Goal: Information Seeking & Learning: Check status

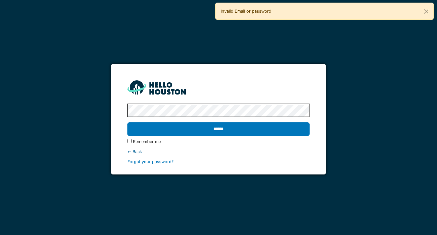
click at [201, 211] on div "**********" at bounding box center [218, 117] width 437 height 235
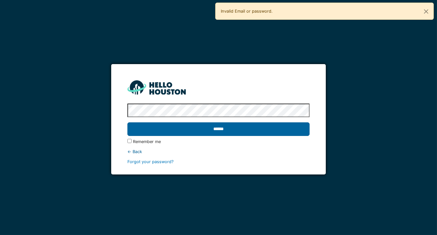
click at [224, 128] on input "******" at bounding box center [218, 130] width 182 height 14
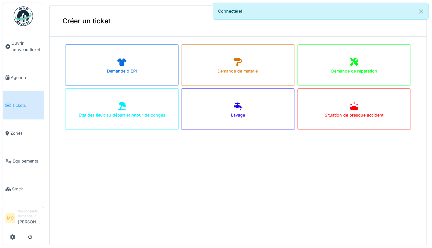
scroll to position [2, 0]
click at [12, 77] on span "Agenda" at bounding box center [26, 78] width 30 height 6
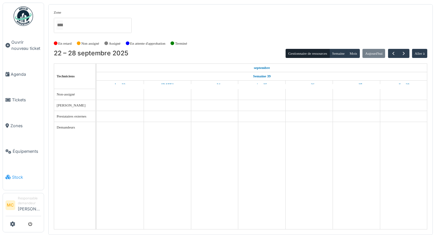
click at [18, 175] on span "Stock" at bounding box center [26, 178] width 29 height 6
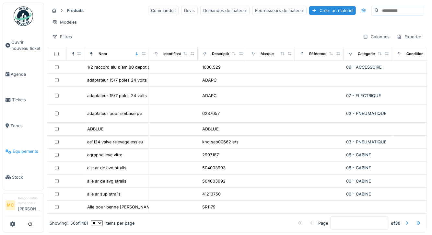
click at [16, 149] on span "Équipements" at bounding box center [27, 152] width 29 height 6
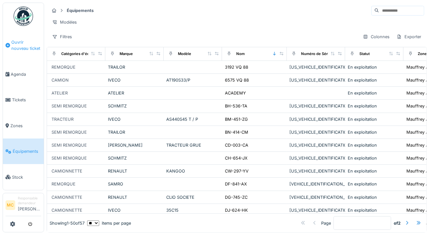
click at [16, 45] on span "Ouvrir nouveau ticket" at bounding box center [26, 45] width 30 height 12
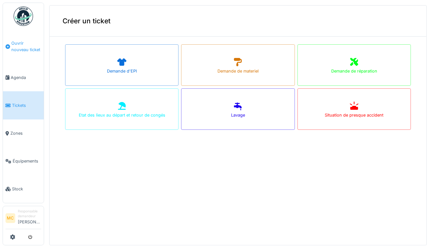
click at [15, 44] on span "Ouvrir nouveau ticket" at bounding box center [26, 46] width 30 height 12
click at [7, 45] on icon at bounding box center [8, 46] width 5 height 5
click at [13, 239] on icon at bounding box center [12, 237] width 5 height 5
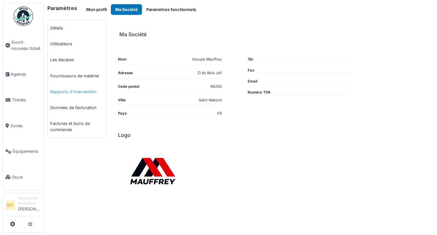
click at [67, 93] on link "Rapports d'intervention" at bounding box center [77, 92] width 58 height 16
select select "***"
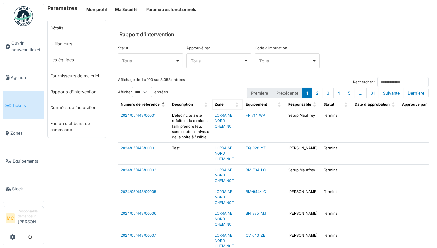
click at [235, 102] on span "Zone: Activate to sort" at bounding box center [237, 104] width 4 height 11
click at [226, 105] on div "Zone" at bounding box center [224, 105] width 19 height 6
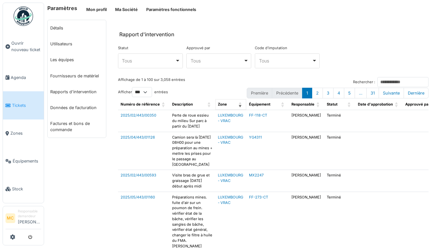
click at [218, 102] on span "Zone" at bounding box center [222, 104] width 9 height 5
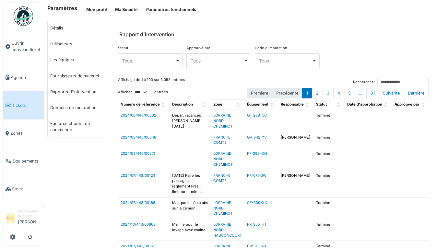
click at [213, 102] on span "Zone" at bounding box center [217, 104] width 9 height 5
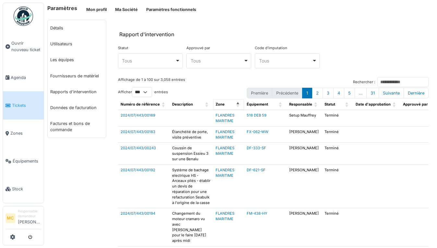
click at [219, 103] on span "Zone" at bounding box center [220, 104] width 9 height 5
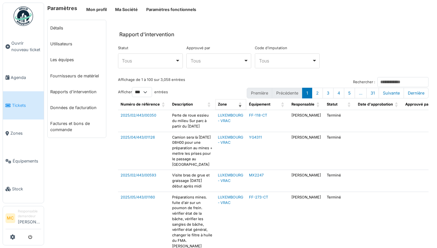
click at [239, 102] on span "Zone: Activate to remove sorting" at bounding box center [241, 104] width 4 height 11
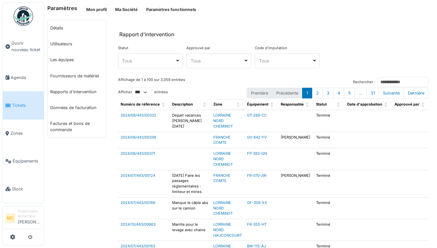
click at [222, 102] on div "Zone" at bounding box center [223, 105] width 21 height 6
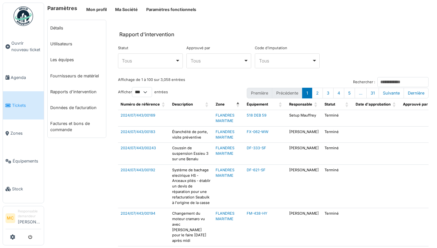
click at [245, 60] on div "Tous Remove item" at bounding box center [218, 60] width 59 height 9
click at [173, 60] on div "Tous Remove item" at bounding box center [148, 60] width 53 height 7
click at [378, 80] on input "Rechercher :" at bounding box center [403, 82] width 51 height 10
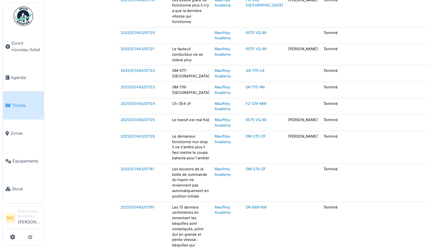
scroll to position [1436, 0]
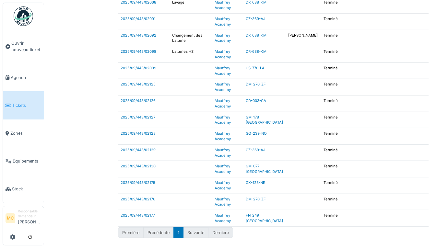
type input "*******"
click at [200, 230] on li "Suivante" at bounding box center [196, 233] width 25 height 11
click at [196, 229] on li "Suivante" at bounding box center [196, 233] width 25 height 11
drag, startPoint x: 196, startPoint y: 229, endPoint x: 192, endPoint y: 228, distance: 3.9
click at [192, 228] on li "Suivante" at bounding box center [196, 233] width 25 height 11
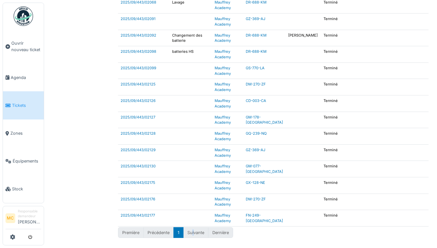
click at [194, 228] on li "Suivante" at bounding box center [196, 233] width 25 height 11
drag, startPoint x: 194, startPoint y: 226, endPoint x: 214, endPoint y: 225, distance: 20.1
click at [214, 228] on li "Dernière" at bounding box center [221, 233] width 25 height 11
click at [217, 228] on li "Dernière" at bounding box center [221, 233] width 25 height 11
click at [162, 228] on li "Précédente" at bounding box center [159, 233] width 30 height 11
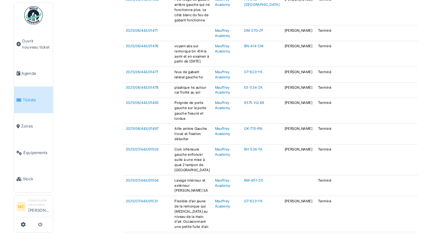
scroll to position [0, 0]
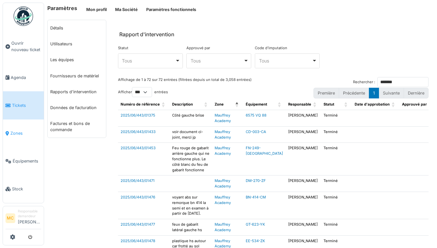
click at [18, 131] on span "Zones" at bounding box center [25, 133] width 31 height 6
click at [58, 45] on link "Utilisateurs" at bounding box center [77, 44] width 58 height 16
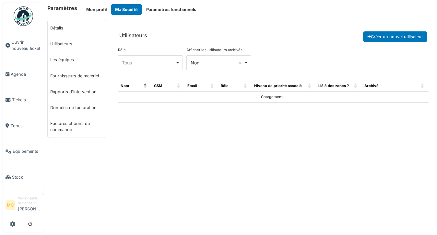
select select "***"
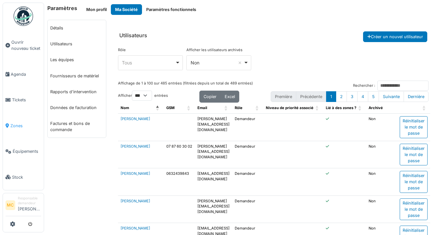
click at [11, 123] on span "Zones" at bounding box center [25, 126] width 31 height 6
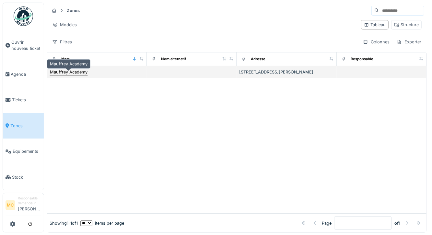
click at [79, 75] on div "Mauffrey Academy" at bounding box center [69, 72] width 38 height 6
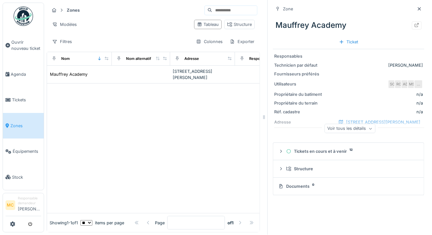
scroll to position [5, 0]
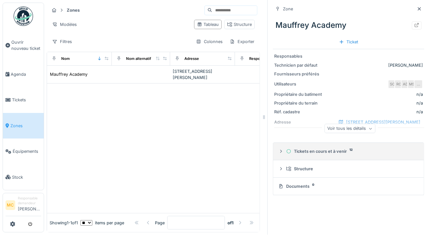
click at [316, 149] on div "Tickets en cours et à venir 12" at bounding box center [351, 152] width 130 height 6
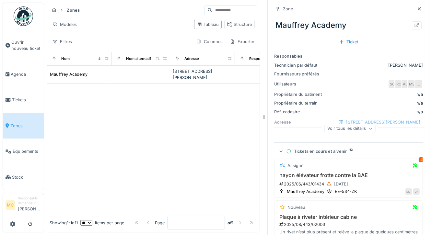
click at [261, 115] on icon at bounding box center [264, 117] width 6 height 5
click at [261, 110] on div at bounding box center [264, 117] width 6 height 235
click at [263, 115] on icon at bounding box center [264, 117] width 2 height 4
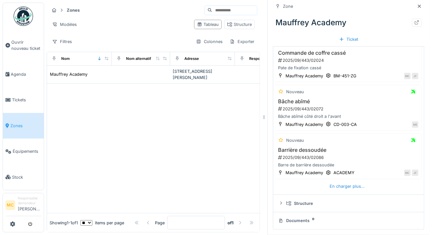
scroll to position [0, 0]
click at [294, 147] on h3 "Barrière dessoudée" at bounding box center [349, 150] width 142 height 6
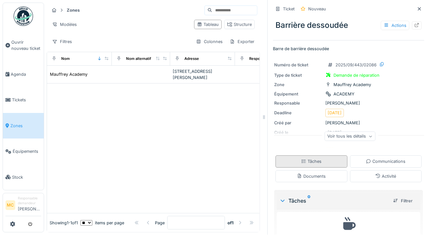
click at [302, 159] on div "Tâches" at bounding box center [311, 162] width 20 height 6
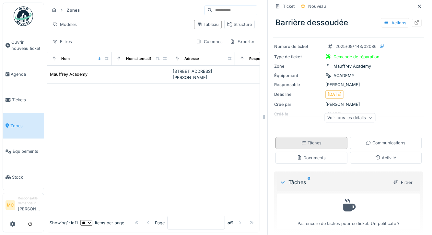
scroll to position [23, 0]
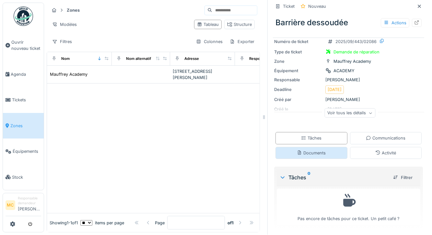
click at [307, 150] on div "Documents" at bounding box center [311, 153] width 29 height 6
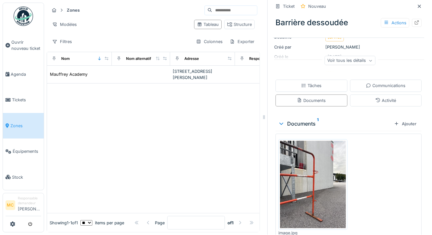
scroll to position [0, 0]
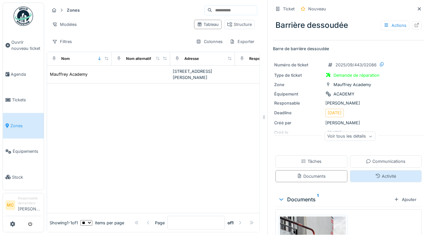
click at [376, 174] on icon at bounding box center [378, 176] width 5 height 4
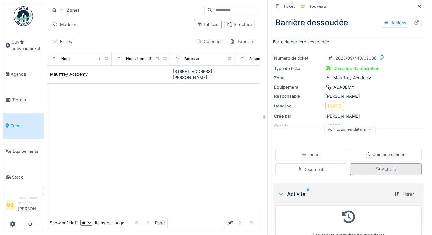
scroll to position [23, 0]
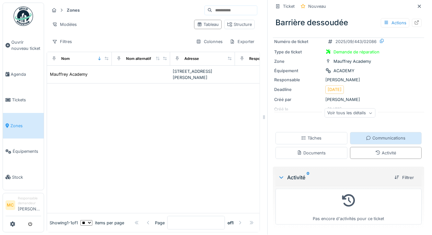
click at [373, 135] on div "Communications" at bounding box center [386, 138] width 40 height 6
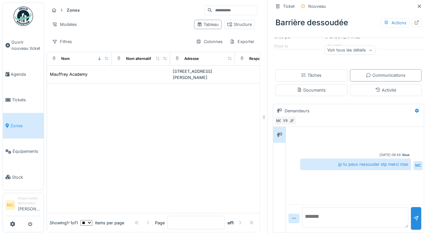
scroll to position [0, 0]
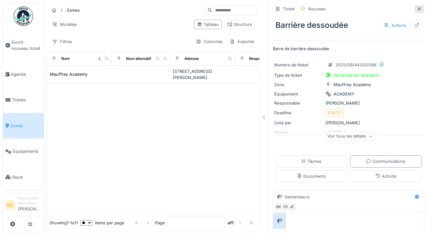
click at [418, 7] on icon at bounding box center [419, 8] width 3 height 3
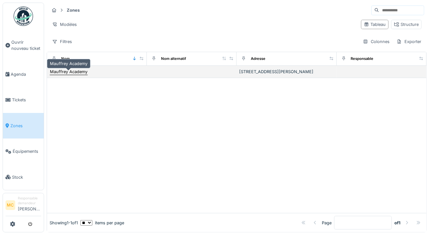
click at [71, 69] on div "Mauffrey Academy" at bounding box center [69, 72] width 38 height 6
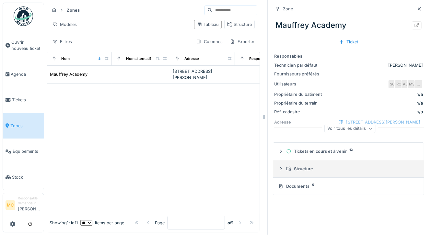
click at [297, 166] on div "Structure" at bounding box center [351, 169] width 130 height 6
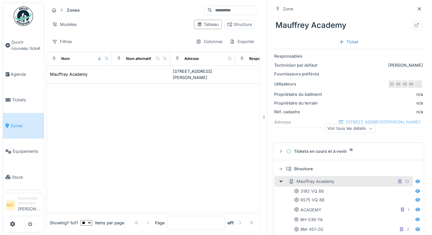
click at [331, 178] on div "Mauffrey Academy 12" at bounding box center [350, 182] width 123 height 8
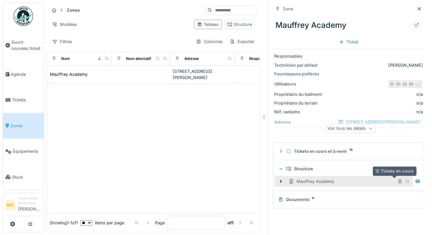
click at [398, 180] on icon at bounding box center [400, 182] width 5 height 4
click at [405, 179] on div "12" at bounding box center [407, 182] width 4 height 6
click at [300, 179] on div "Mauffrey Academy" at bounding box center [311, 182] width 45 height 6
click at [416, 180] on icon at bounding box center [418, 182] width 5 height 4
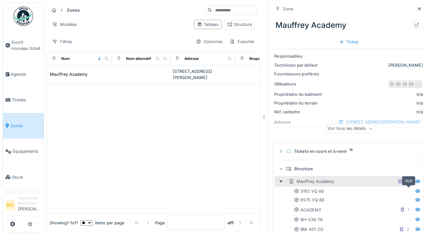
click at [416, 190] on icon at bounding box center [418, 192] width 5 height 4
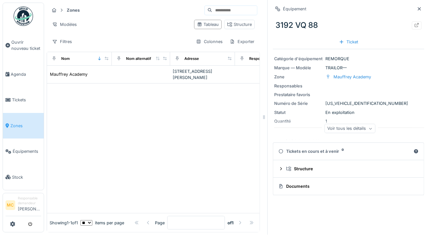
click at [316, 149] on div "Tickets en cours et à venir 0" at bounding box center [345, 152] width 133 height 6
click at [301, 149] on div "Tickets en cours et à venir 0" at bounding box center [345, 152] width 133 height 6
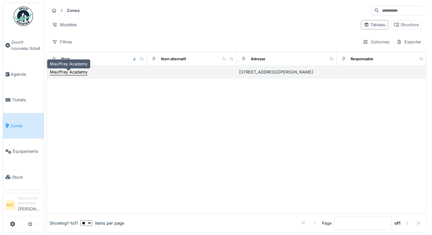
click at [68, 70] on div "Mauffrey Academy" at bounding box center [69, 72] width 38 height 6
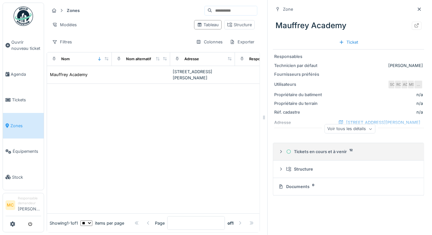
click at [324, 151] on div "Tickets en cours et à venir 12" at bounding box center [351, 152] width 130 height 6
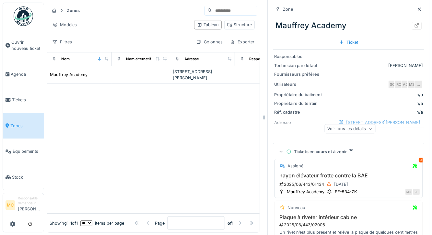
click at [419, 160] on div "4" at bounding box center [421, 160] width 5 height 5
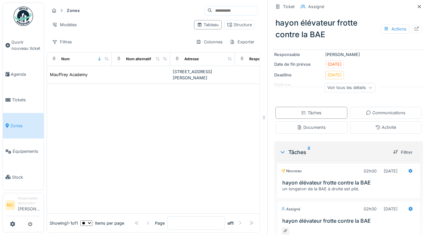
scroll to position [89, 0]
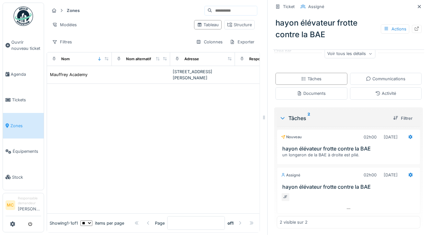
click at [322, 148] on h3 "hayon élévateur frotte contre la BAE" at bounding box center [350, 149] width 135 height 6
click at [334, 150] on h3 "hayon élévateur frotte contre la BAE" at bounding box center [350, 149] width 135 height 6
click at [337, 150] on h3 "hayon élévateur frotte contre la BAE" at bounding box center [350, 149] width 135 height 6
click at [315, 185] on h3 "hayon élévateur frotte contre la BAE" at bounding box center [350, 187] width 135 height 6
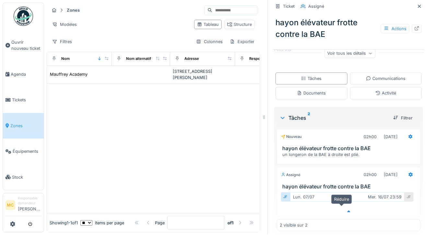
click at [324, 207] on div at bounding box center [348, 211] width 143 height 9
click at [280, 115] on icon at bounding box center [282, 118] width 5 height 6
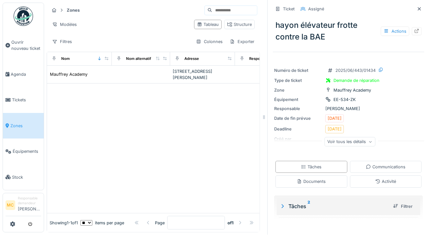
scroll to position [0, 0]
click at [369, 140] on icon at bounding box center [371, 141] width 4 height 3
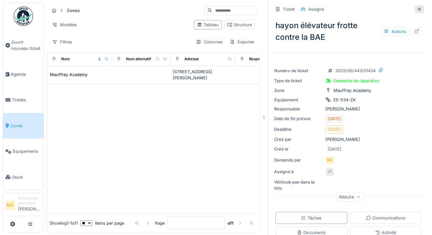
click at [417, 9] on icon at bounding box center [419, 9] width 5 height 4
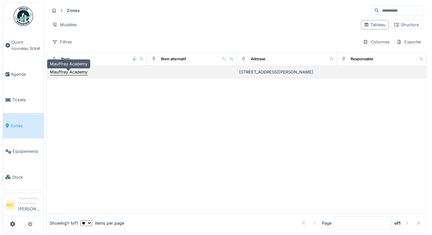
click at [66, 71] on div "Mauffrey Academy" at bounding box center [69, 72] width 38 height 6
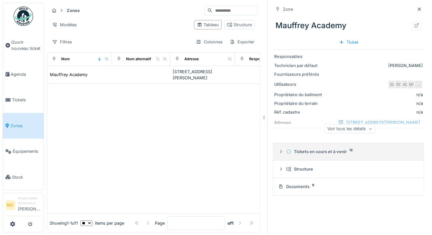
click at [328, 150] on div "Tickets en cours et à venir 12" at bounding box center [351, 152] width 130 height 6
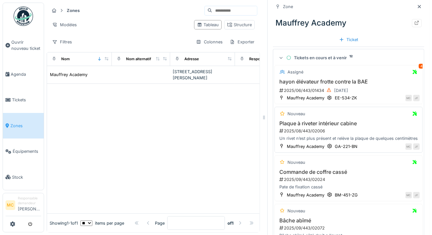
scroll to position [130, 0]
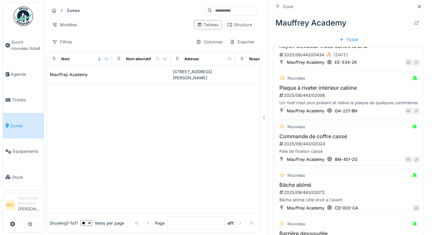
click at [326, 140] on h3 "Commande de coffre cassé" at bounding box center [349, 137] width 142 height 6
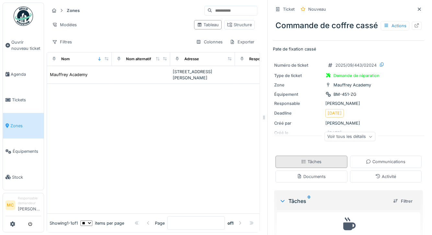
click at [310, 165] on div "Tâches" at bounding box center [311, 162] width 20 height 6
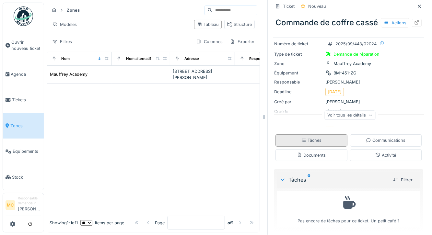
scroll to position [35, 0]
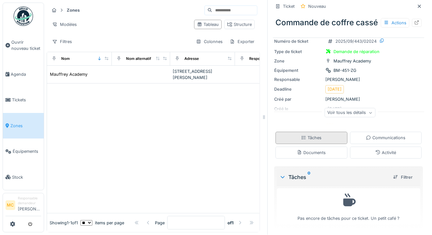
drag, startPoint x: 309, startPoint y: 143, endPoint x: 309, endPoint y: 147, distance: 4.2
click at [308, 147] on div "Documents" at bounding box center [312, 153] width 72 height 12
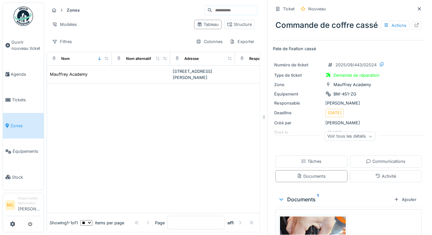
scroll to position [0, 0]
click at [417, 8] on icon at bounding box center [419, 9] width 5 height 4
